Goal: Task Accomplishment & Management: Use online tool/utility

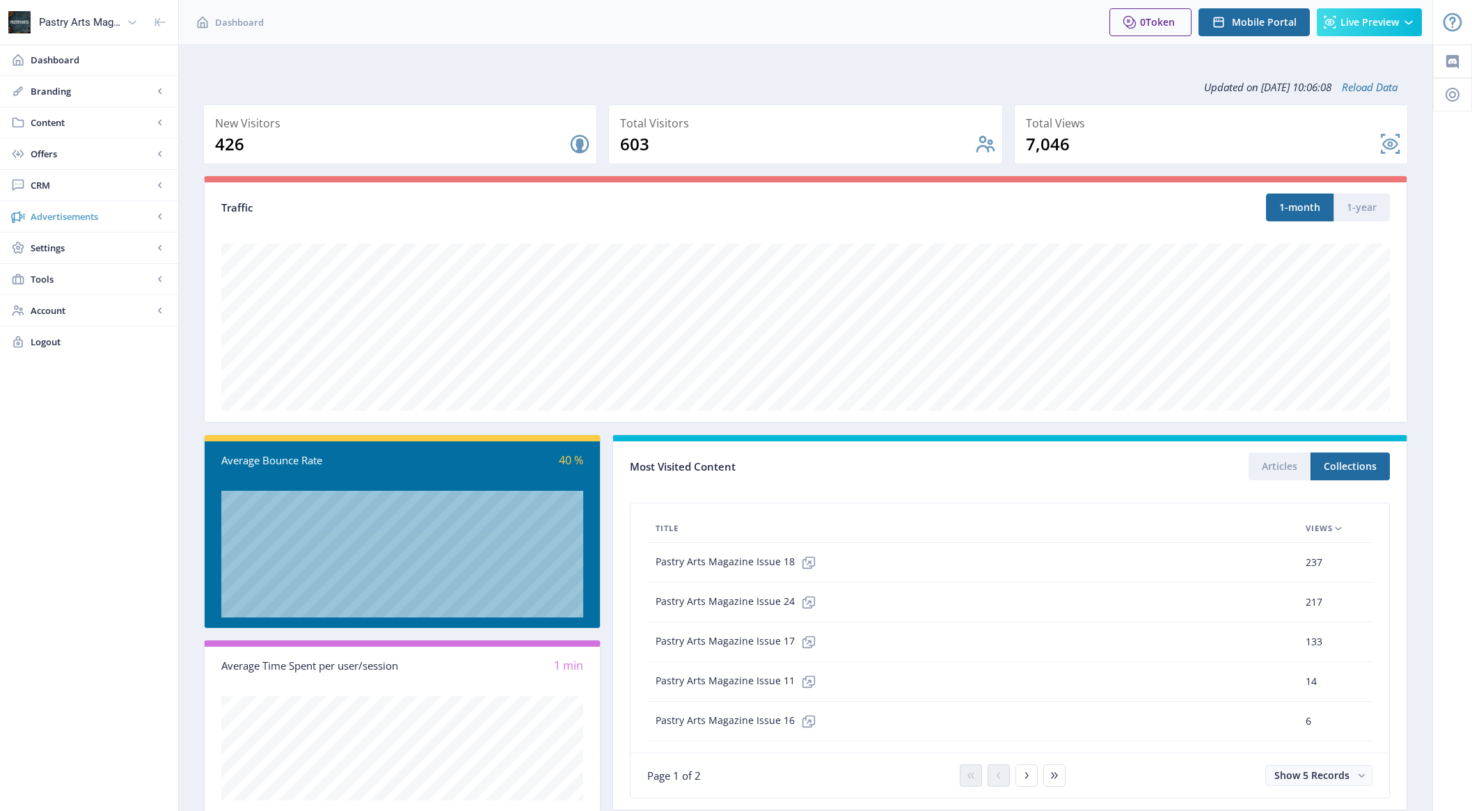
click at [102, 217] on span "Advertisements" at bounding box center [92, 216] width 122 height 14
click at [86, 252] on span "Ad Manager" at bounding box center [92, 248] width 95 height 14
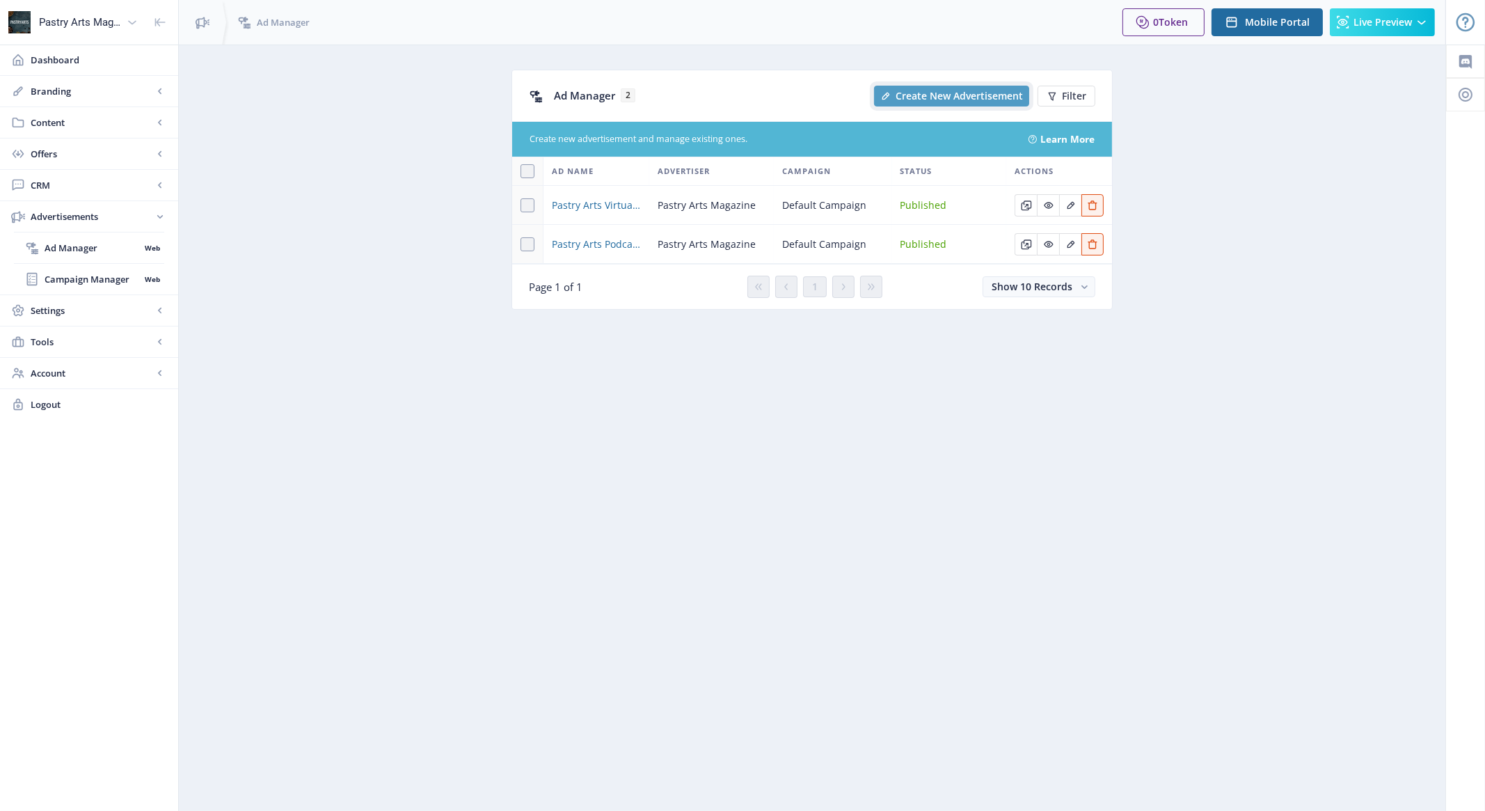
click at [1003, 95] on span "Create New Advertisement" at bounding box center [959, 95] width 127 height 11
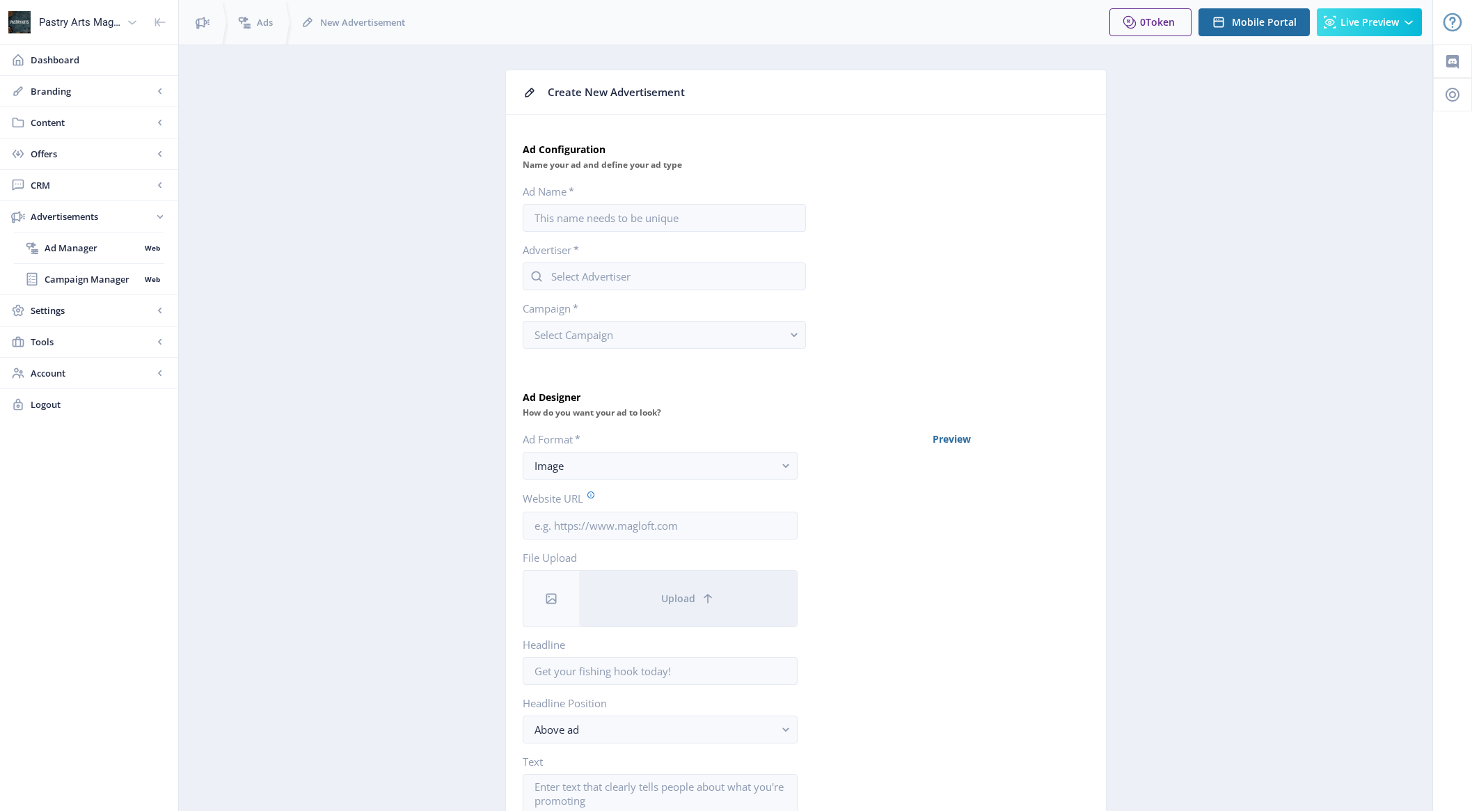
click at [427, 165] on app-advertisements-ad-new "Create New Advertisement Ad Configuration Name your ad and define your ad type …" at bounding box center [805, 586] width 1204 height 1033
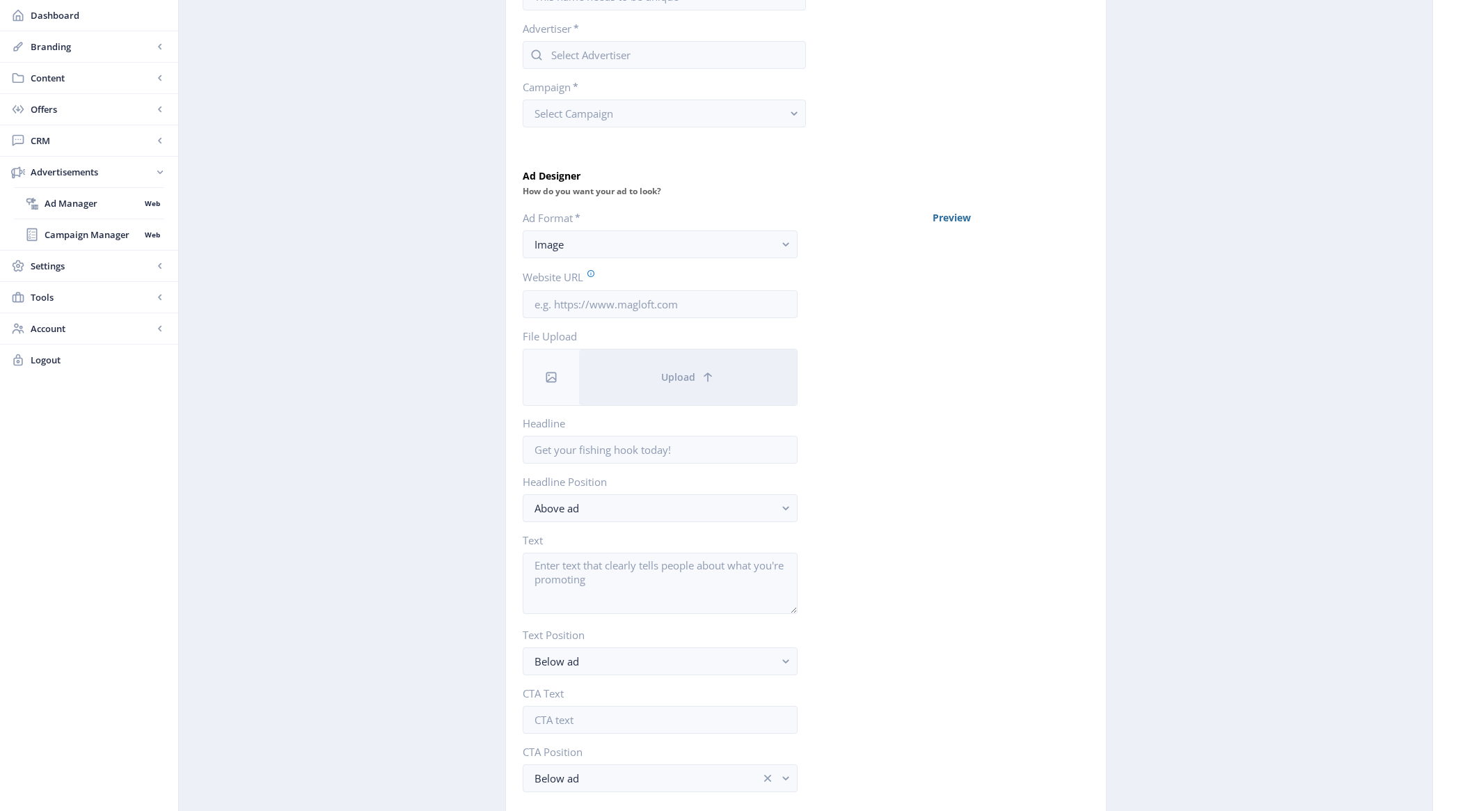
scroll to position [317, 0]
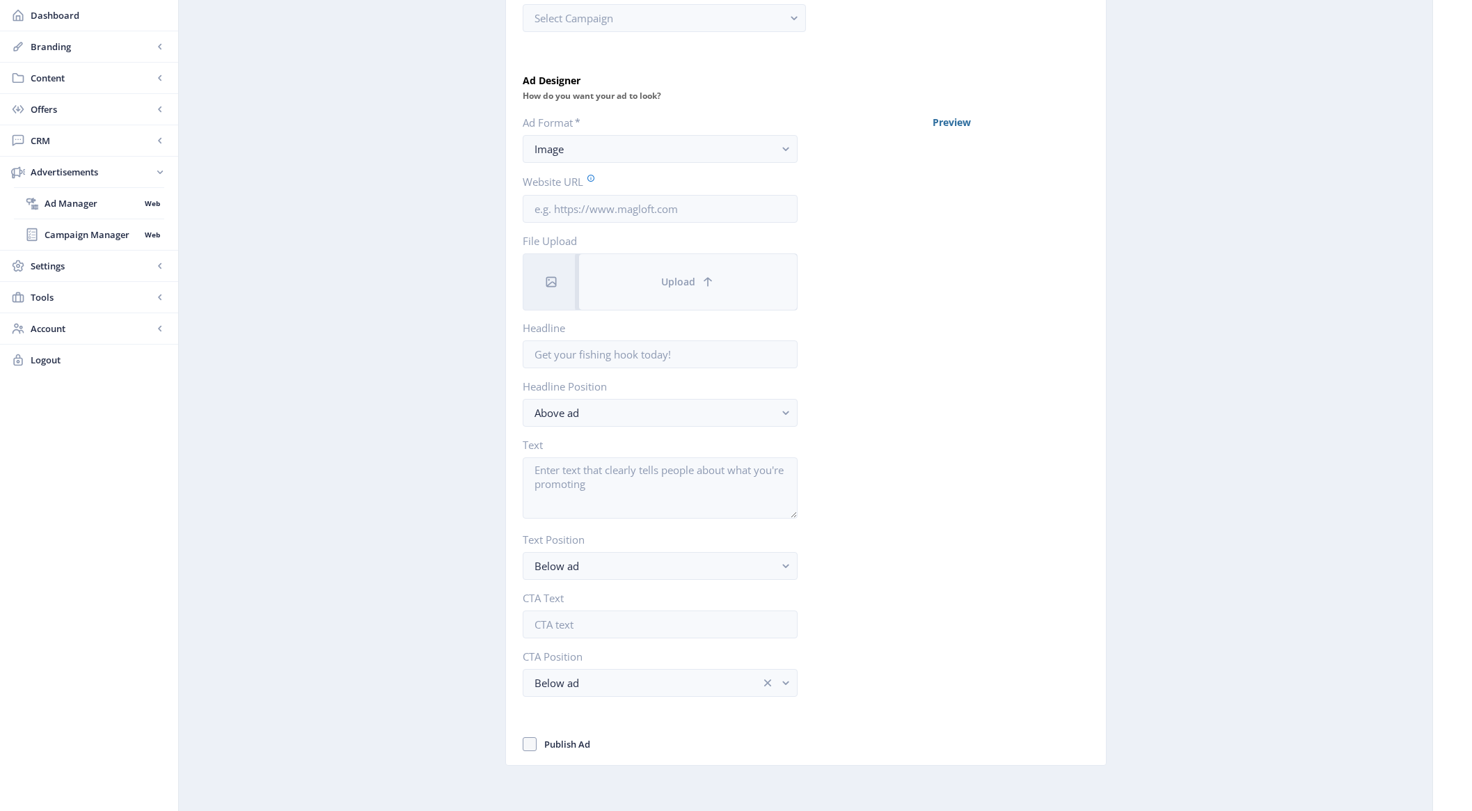
click at [619, 259] on button "Upload" at bounding box center [688, 282] width 218 height 56
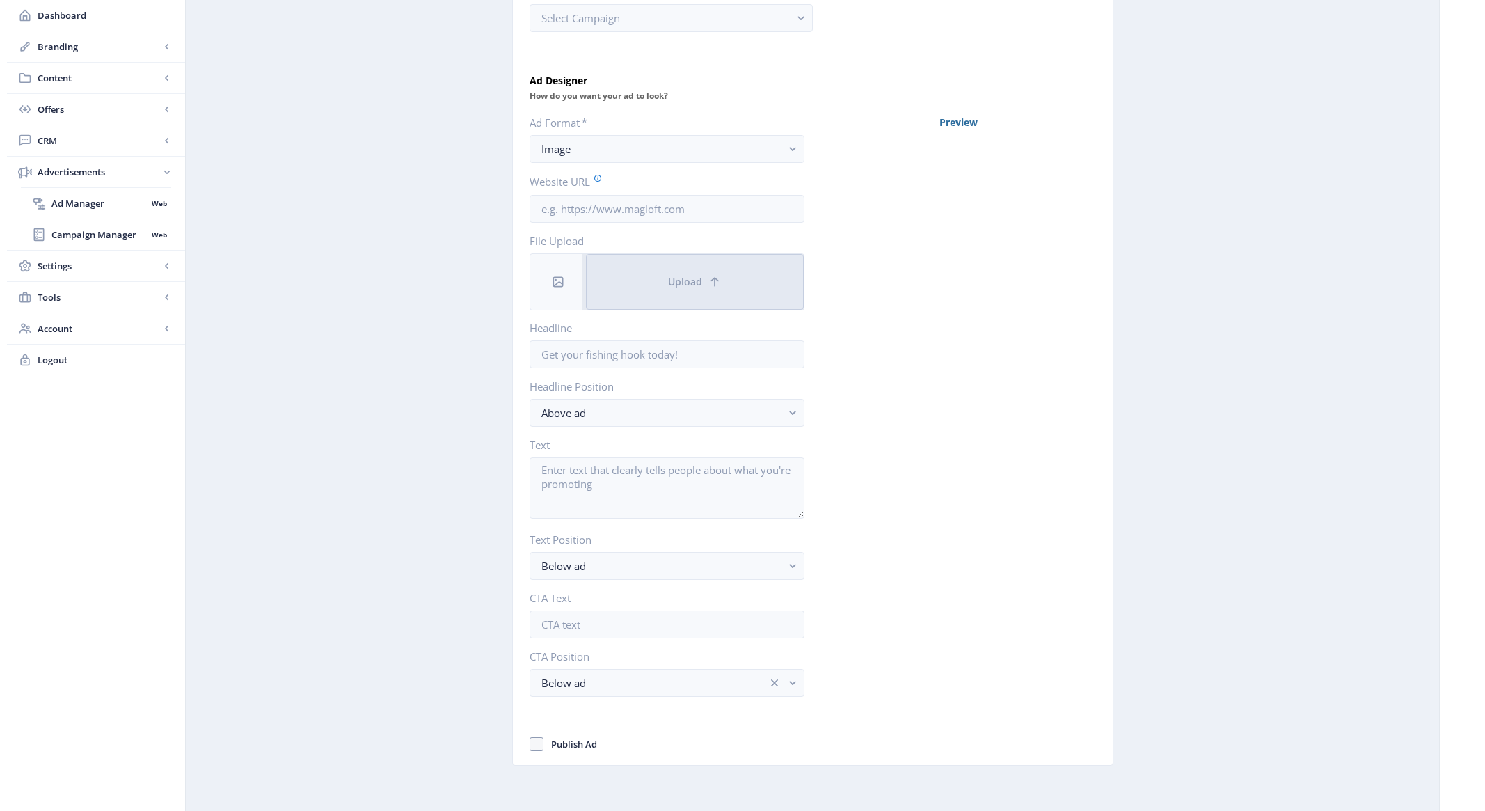
scroll to position [0, 0]
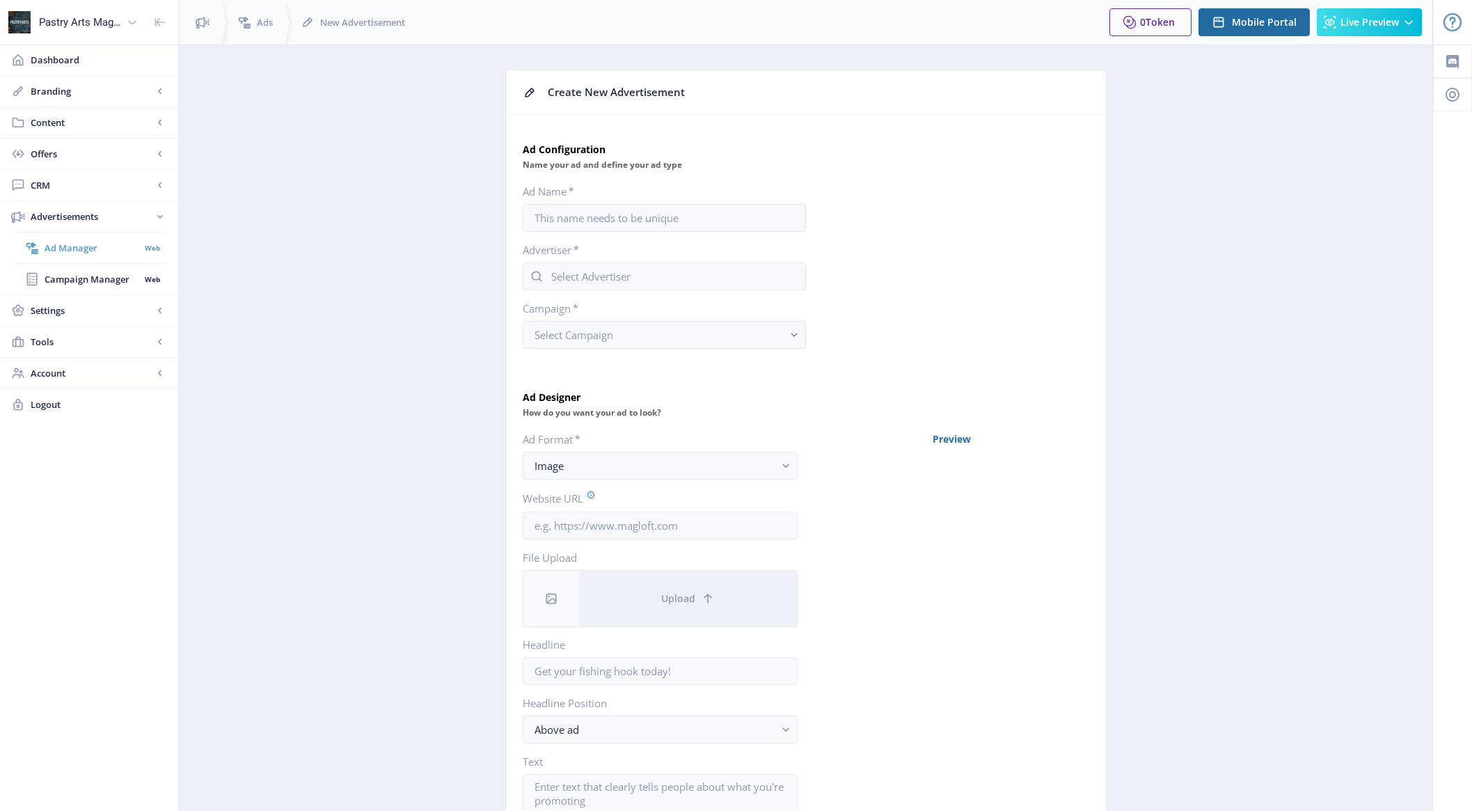
click at [65, 257] on link "Ad Manager Web" at bounding box center [89, 247] width 150 height 31
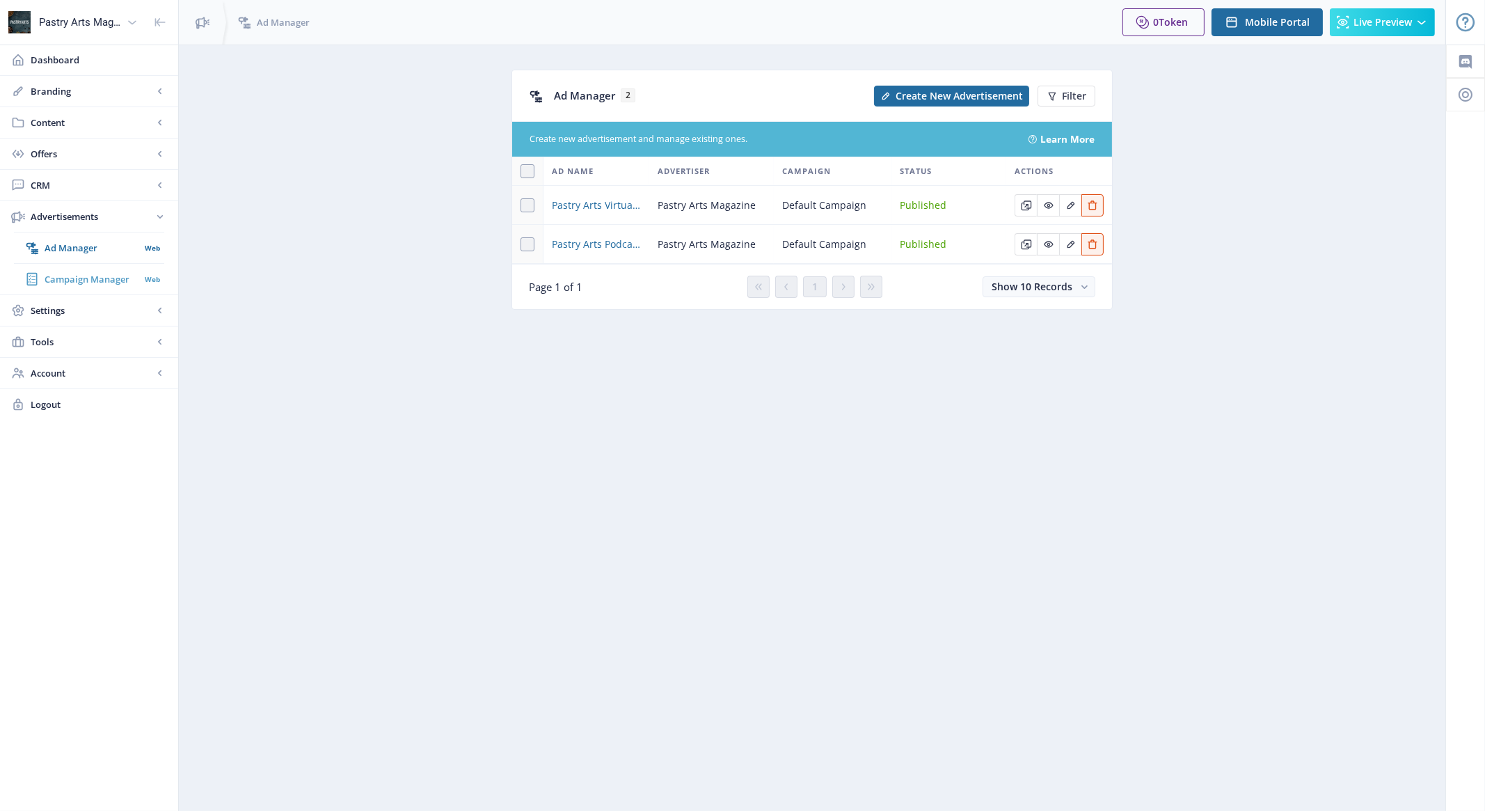
click at [72, 279] on span "Campaign Manager" at bounding box center [92, 279] width 95 height 14
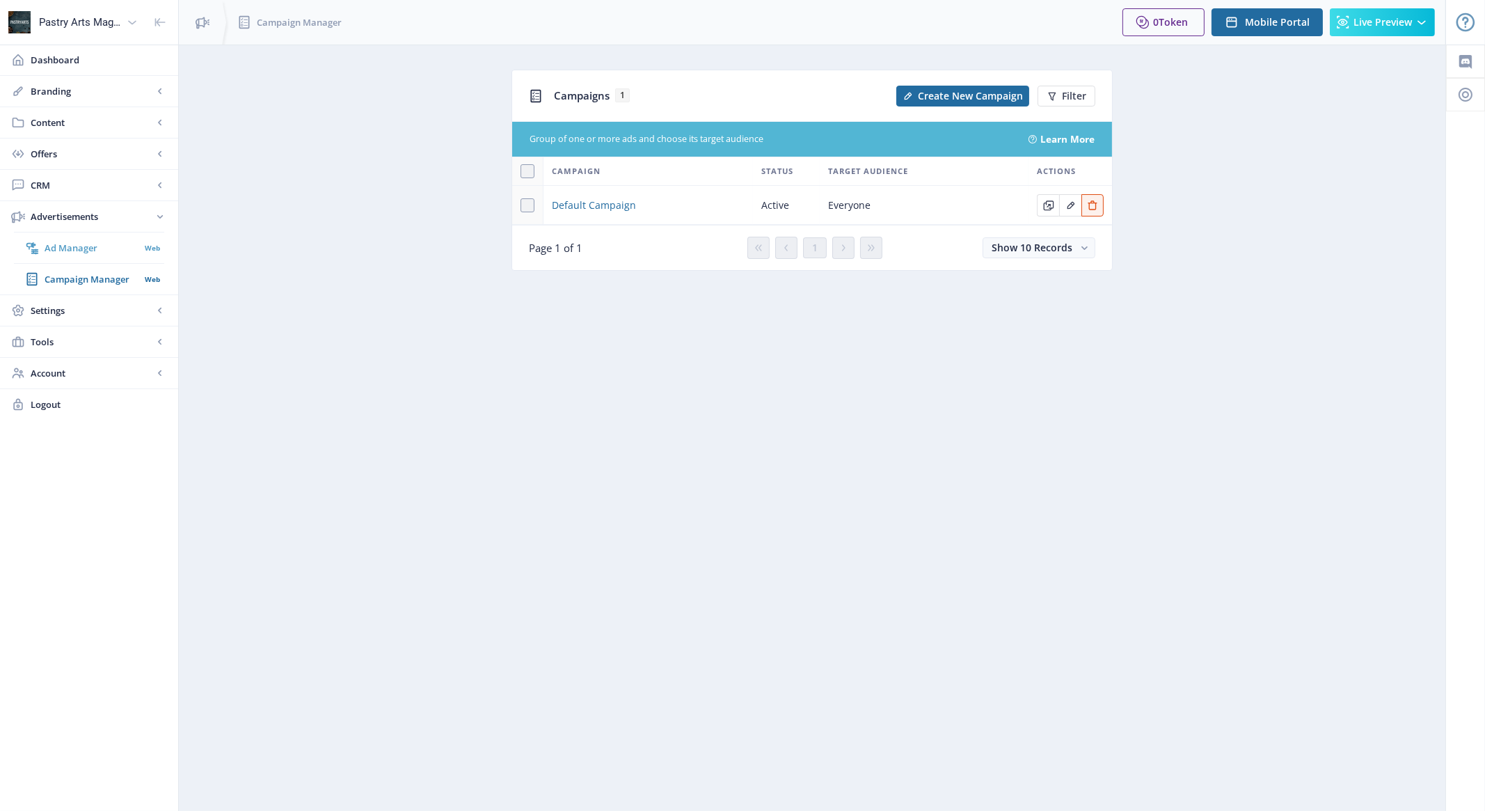
click at [74, 247] on span "Ad Manager" at bounding box center [92, 248] width 95 height 14
